Goal: Task Accomplishment & Management: Use online tool/utility

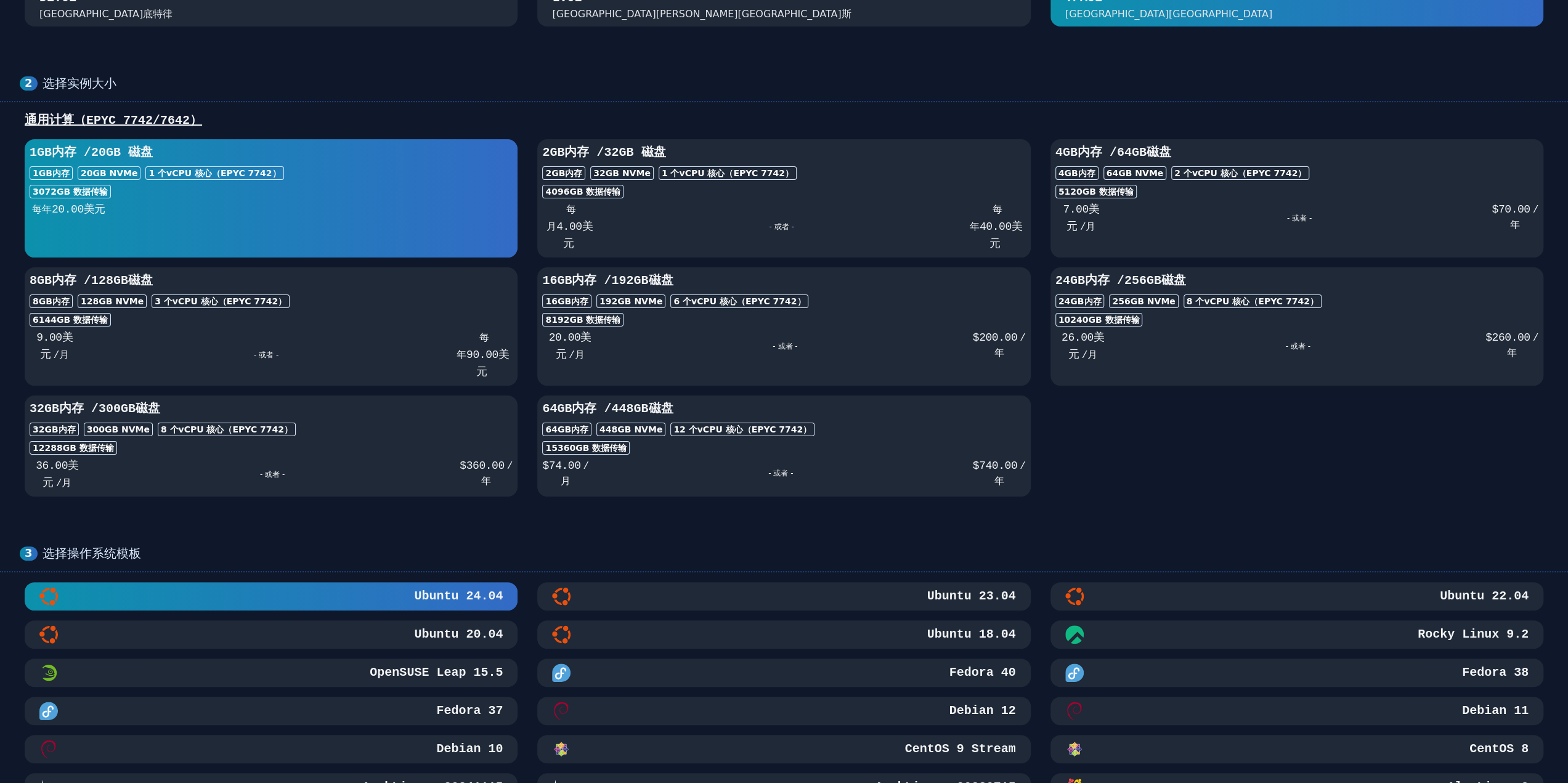
scroll to position [82, 0]
